Goal: Transaction & Acquisition: Purchase product/service

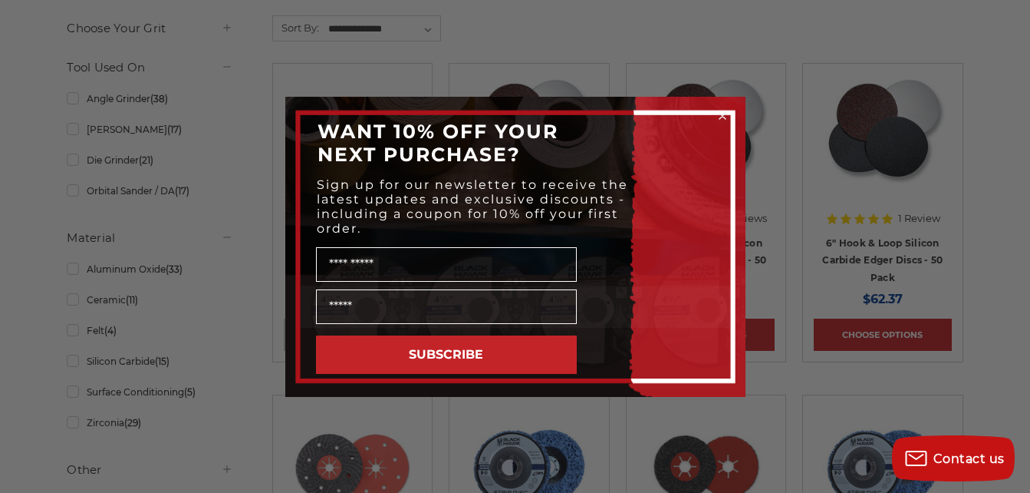
scroll to position [614, 0]
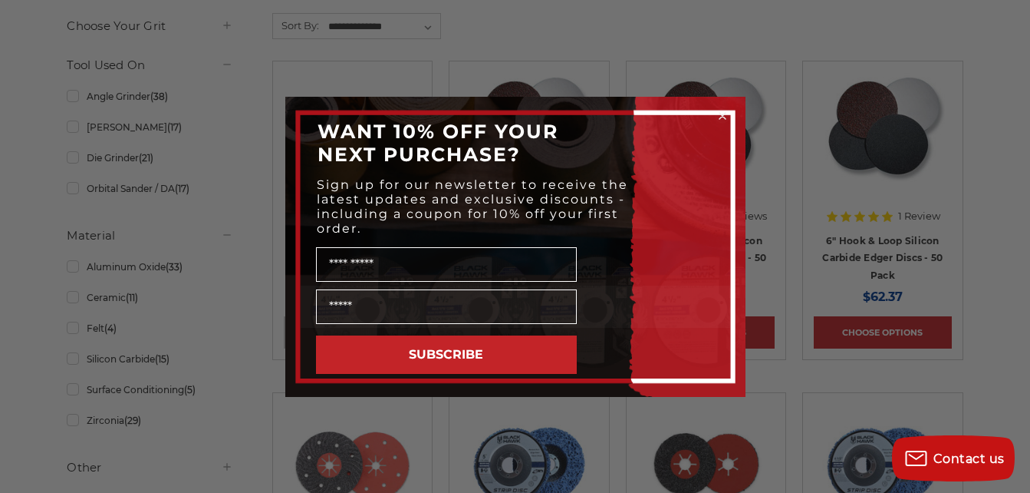
click at [723, 114] on circle "Close dialog" at bounding box center [722, 115] width 15 height 15
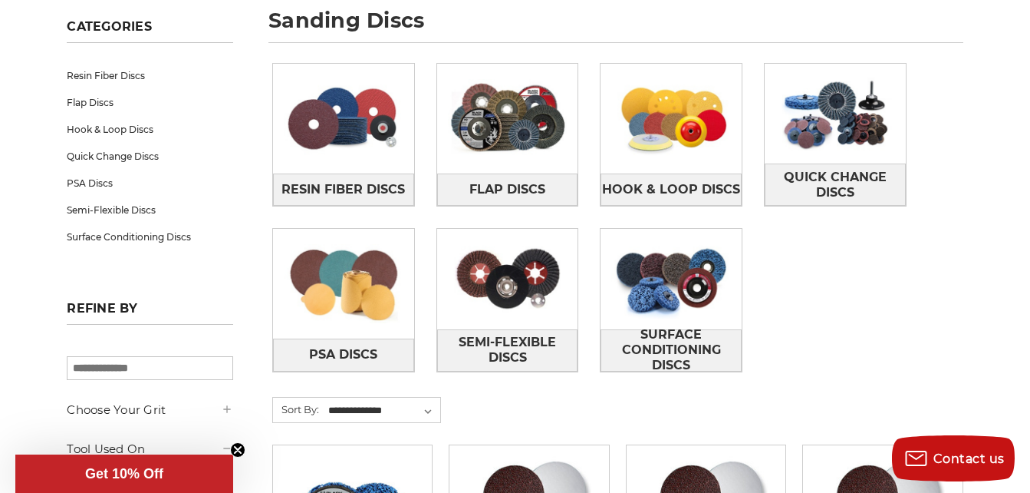
scroll to position [153, 0]
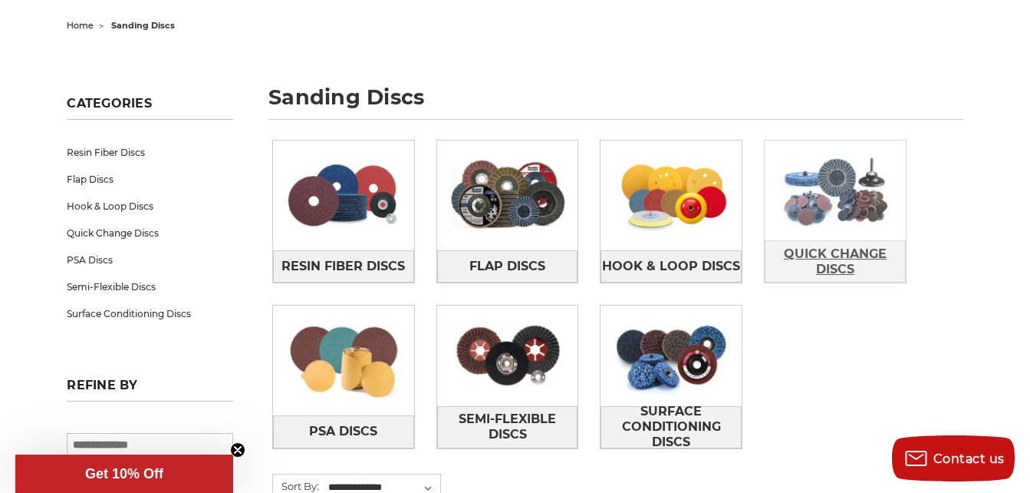
click at [839, 256] on span "Quick Change Discs" at bounding box center [836, 261] width 140 height 41
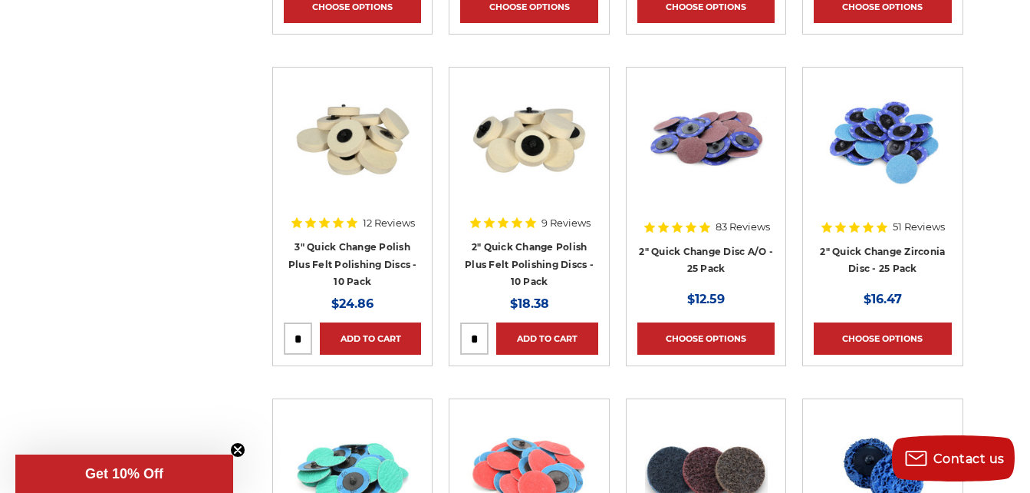
scroll to position [921, 0]
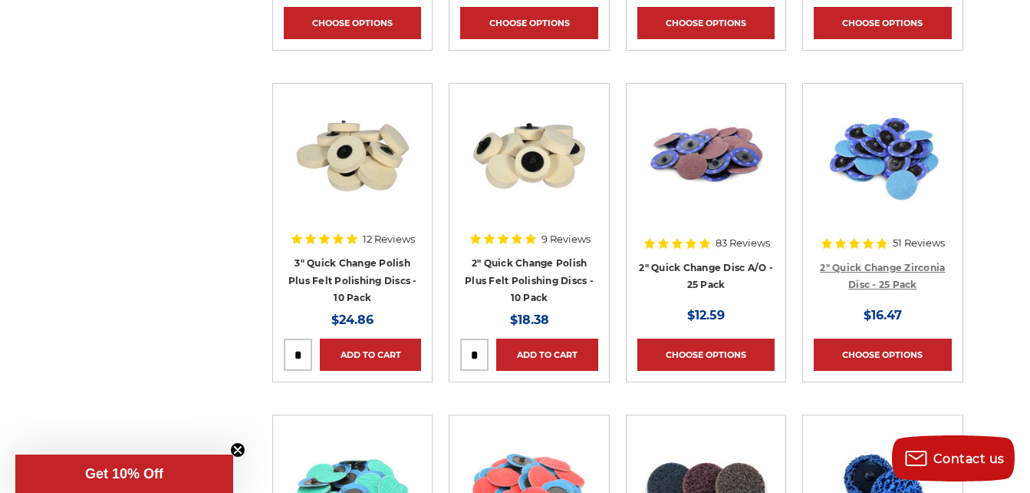
click at [878, 269] on link "2" Quick Change Zirconia Disc - 25 Pack" at bounding box center [882, 276] width 125 height 29
